Goal: Information Seeking & Learning: Learn about a topic

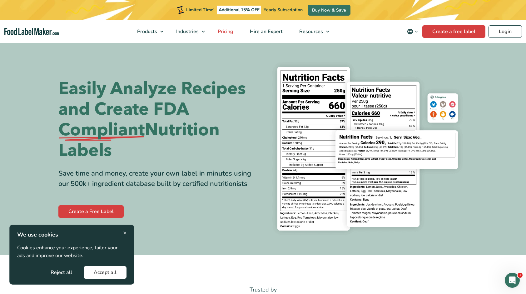
click at [229, 31] on span "Pricing" at bounding box center [225, 31] width 18 height 7
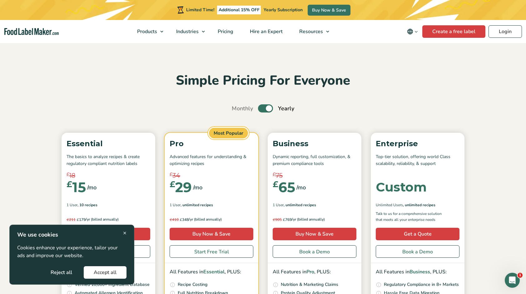
click at [105, 92] on div "Simple Pricing For Everyone Monthly Toggle Yearly (6 Month Free + 2 Free Nutrit…" at bounding box center [263, 230] width 419 height 317
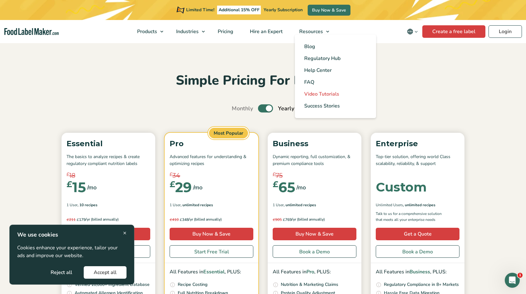
click at [312, 94] on span "Video Tutorials" at bounding box center [321, 94] width 35 height 7
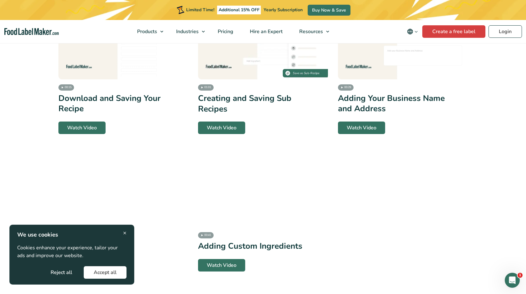
scroll to position [1499, 0]
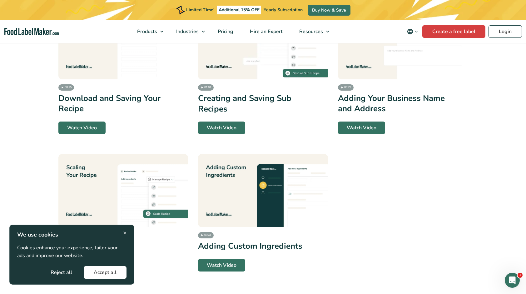
click at [110, 274] on button "Accept all" at bounding box center [105, 272] width 43 height 12
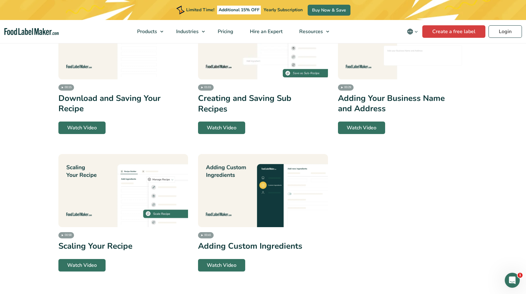
scroll to position [1468, 0]
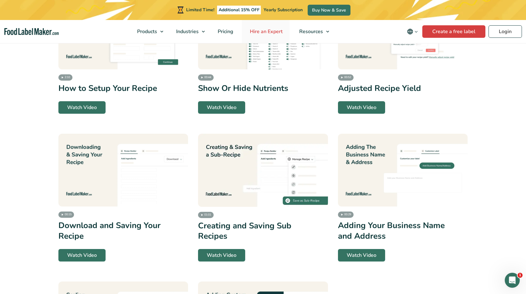
click at [265, 32] on span "Hire an Expert" at bounding box center [265, 31] width 35 height 7
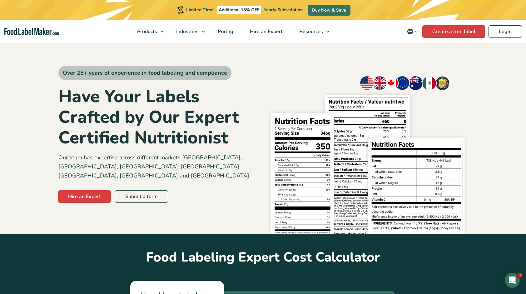
click at [417, 31] on icon "Change language" at bounding box center [416, 31] width 5 height 5
click at [419, 44] on span "English" at bounding box center [421, 44] width 16 height 6
click at [0, 0] on input "English" at bounding box center [0, 0] width 0 height 0
click at [419, 43] on span "English" at bounding box center [421, 44] width 16 height 6
click at [0, 0] on input "English" at bounding box center [0, 0] width 0 height 0
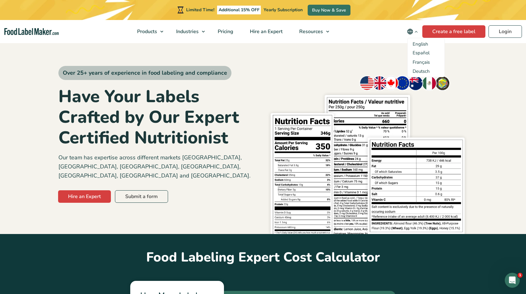
click at [369, 50] on div "Over 25+ years of experience in food labeling and compliance Have Your Labels C…" at bounding box center [262, 138] width 409 height 192
click at [313, 72] on img at bounding box center [368, 153] width 200 height 162
click at [227, 32] on span "Pricing" at bounding box center [225, 31] width 18 height 7
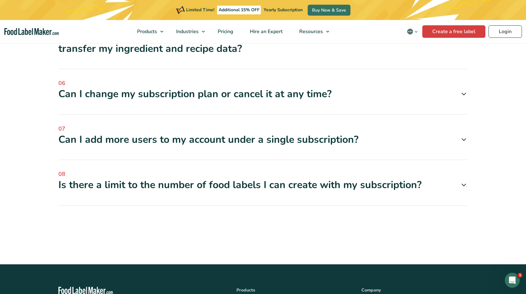
scroll to position [2186, 0]
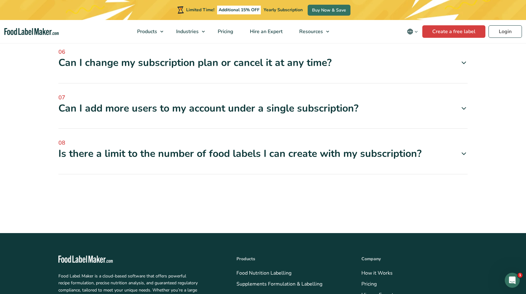
click at [310, 147] on div "Is there a limit to the number of food labels I can create with my subscription?" at bounding box center [262, 153] width 409 height 13
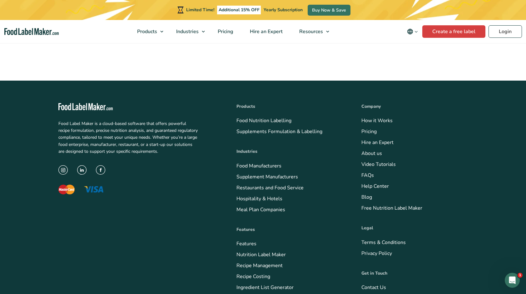
scroll to position [2371, 0]
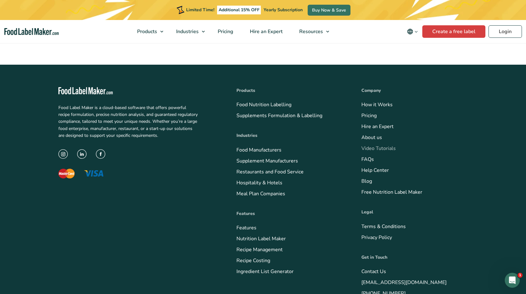
click at [377, 145] on link "Video Tutorials" at bounding box center [378, 148] width 34 height 7
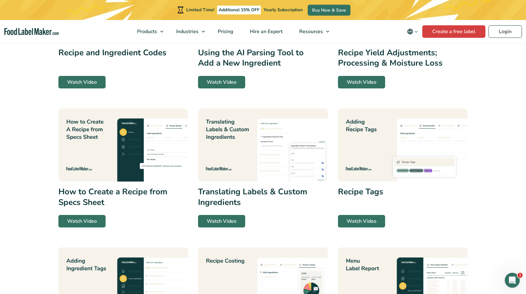
scroll to position [250, 0]
